Goal: Information Seeking & Learning: Learn about a topic

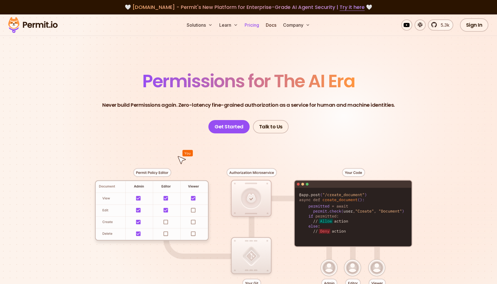
click at [254, 25] on link "Pricing" at bounding box center [251, 24] width 19 height 11
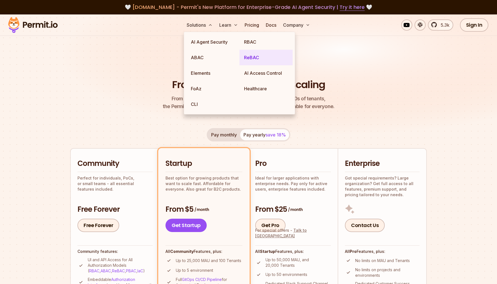
click at [257, 52] on link "ReBAC" at bounding box center [265, 58] width 53 height 16
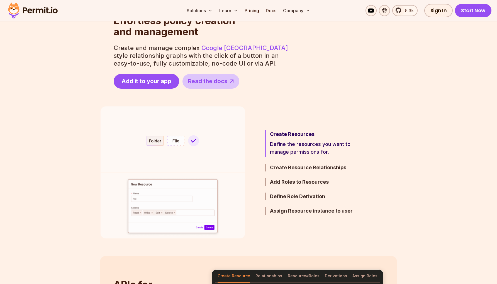
scroll to position [256, 0]
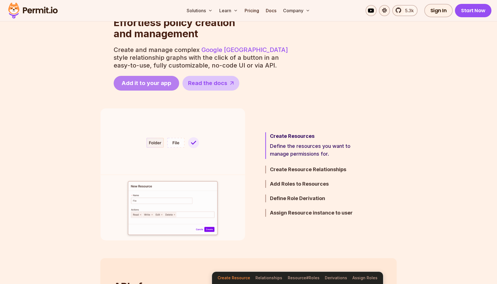
click at [148, 84] on span "Add it to your app" at bounding box center [146, 83] width 50 height 8
click at [274, 11] on link "Docs" at bounding box center [270, 10] width 15 height 11
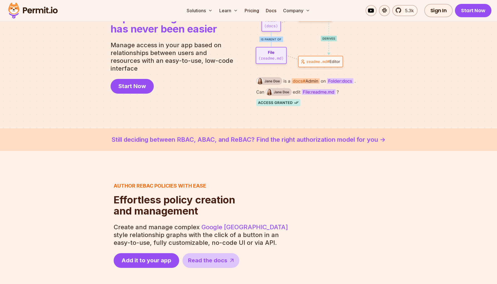
scroll to position [0, 0]
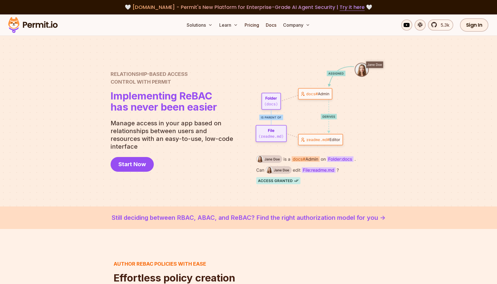
click at [92, 118] on div at bounding box center [248, 121] width 497 height 171
